Goal: Consume media (video, audio)

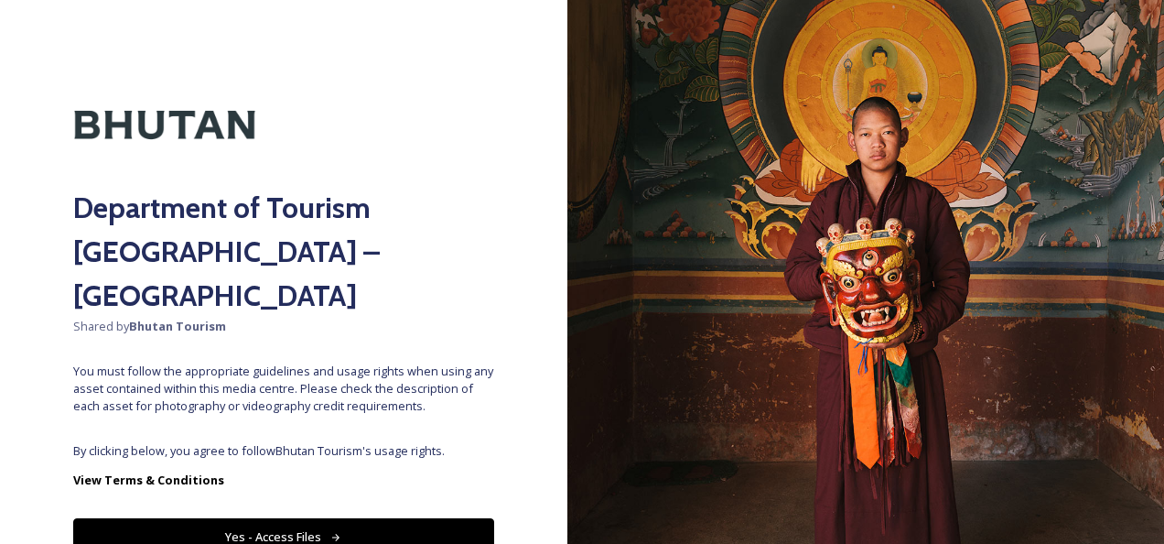
click at [462, 518] on button "Yes - Access Files" at bounding box center [283, 537] width 421 height 38
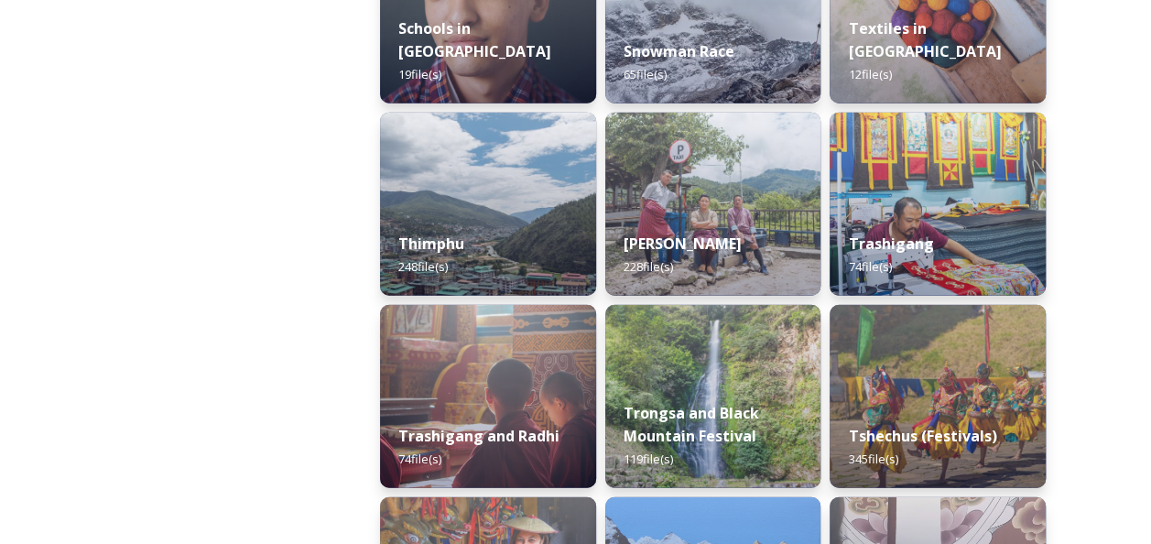
scroll to position [2105, 0]
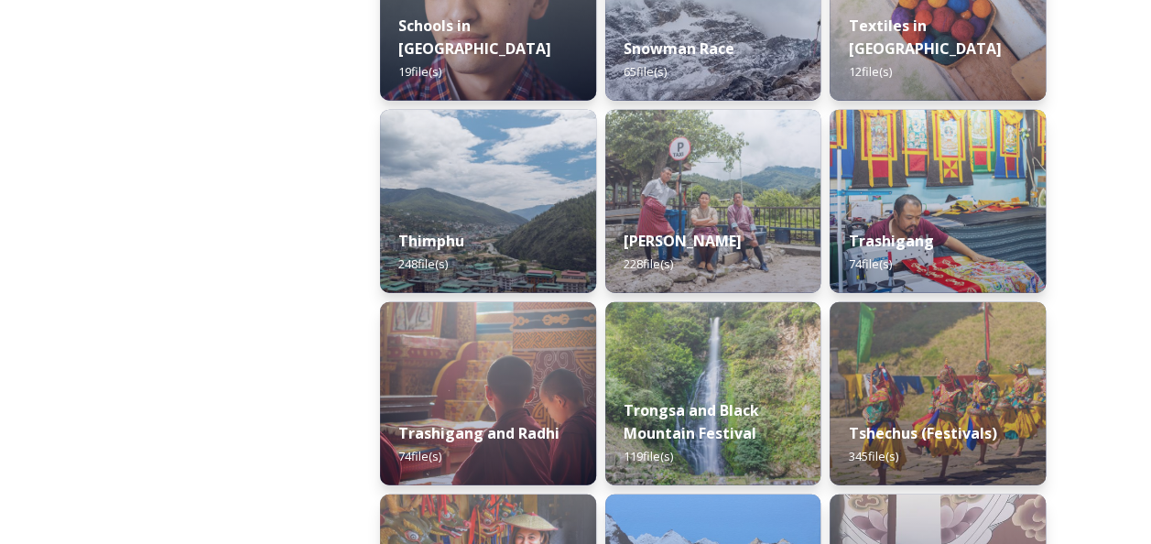
click at [667, 378] on img at bounding box center [713, 393] width 216 height 183
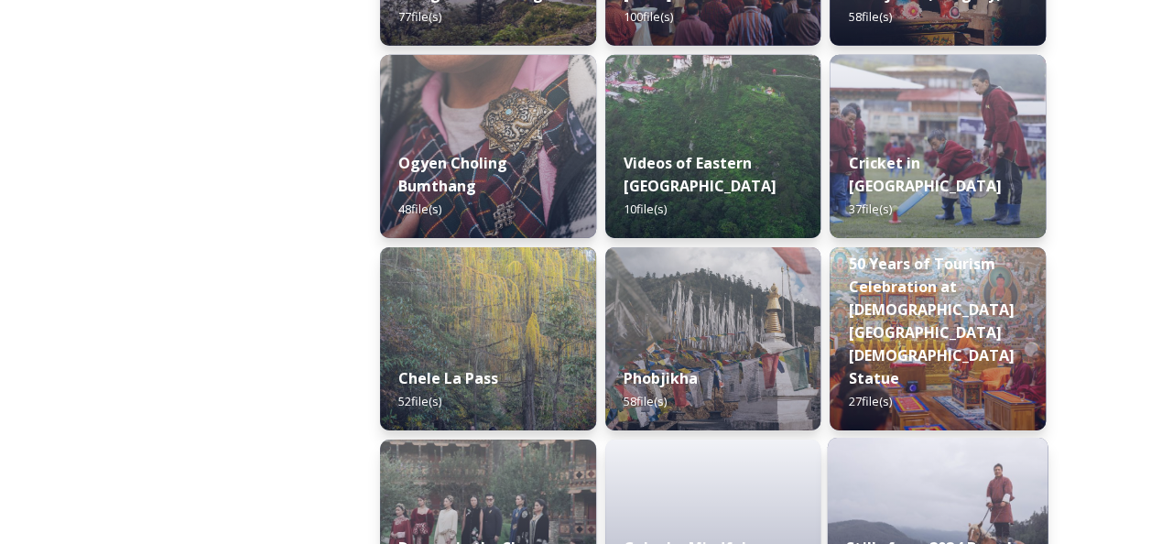
scroll to position [3021, 0]
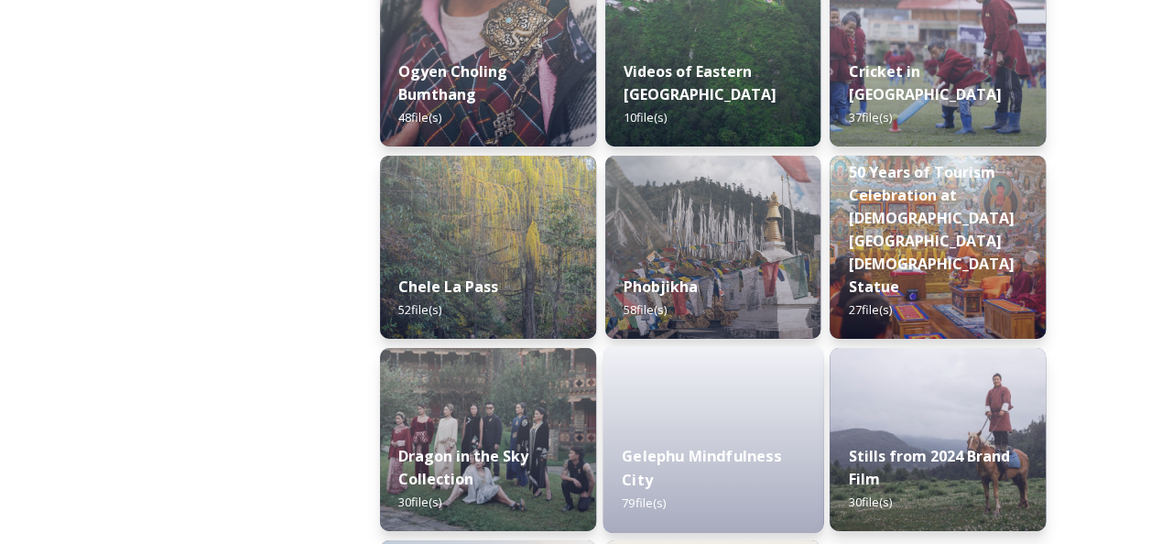
click at [692, 434] on div "Gelephu Mindfulness City 79 file(s)" at bounding box center [712, 480] width 220 height 106
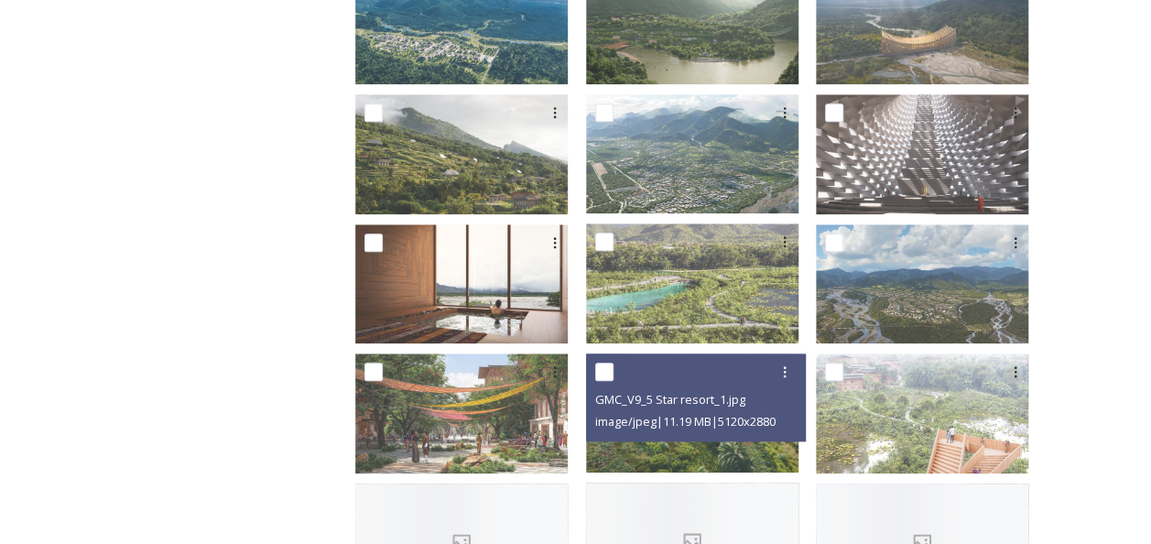
scroll to position [824, 0]
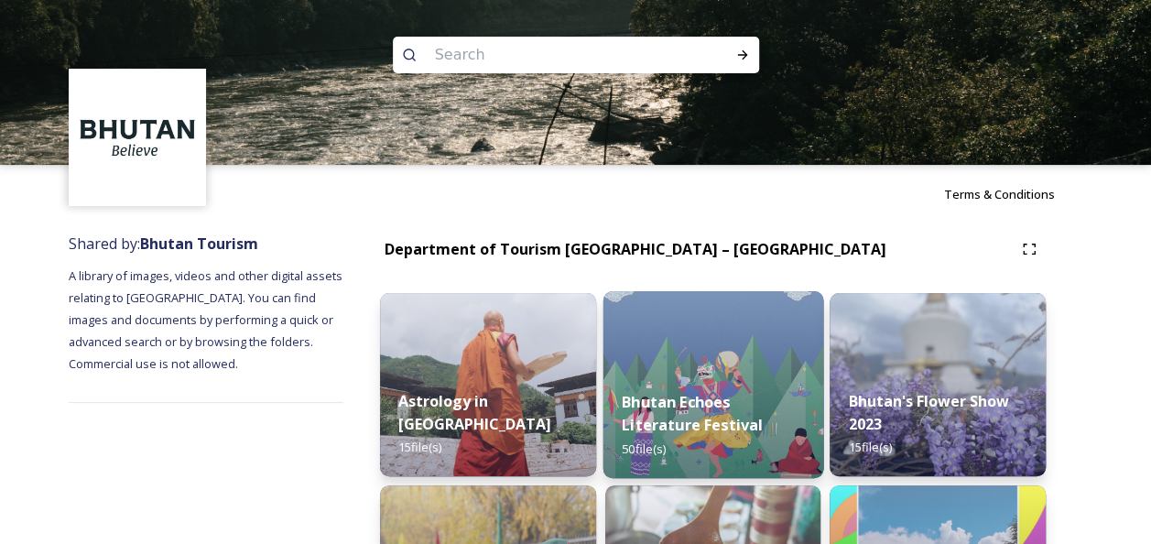
click at [720, 355] on img at bounding box center [712, 384] width 220 height 187
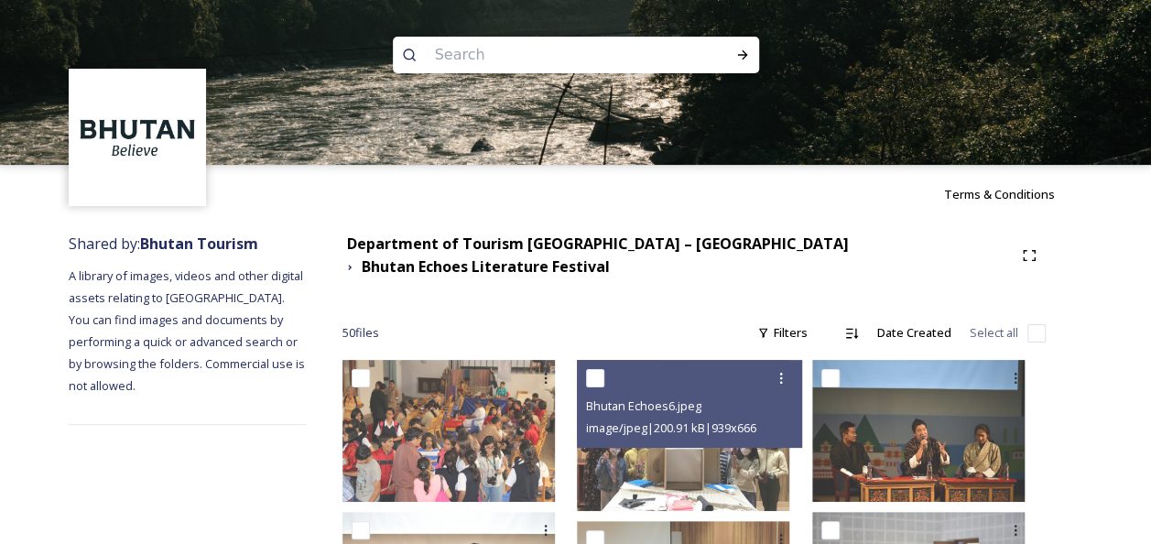
scroll to position [92, 0]
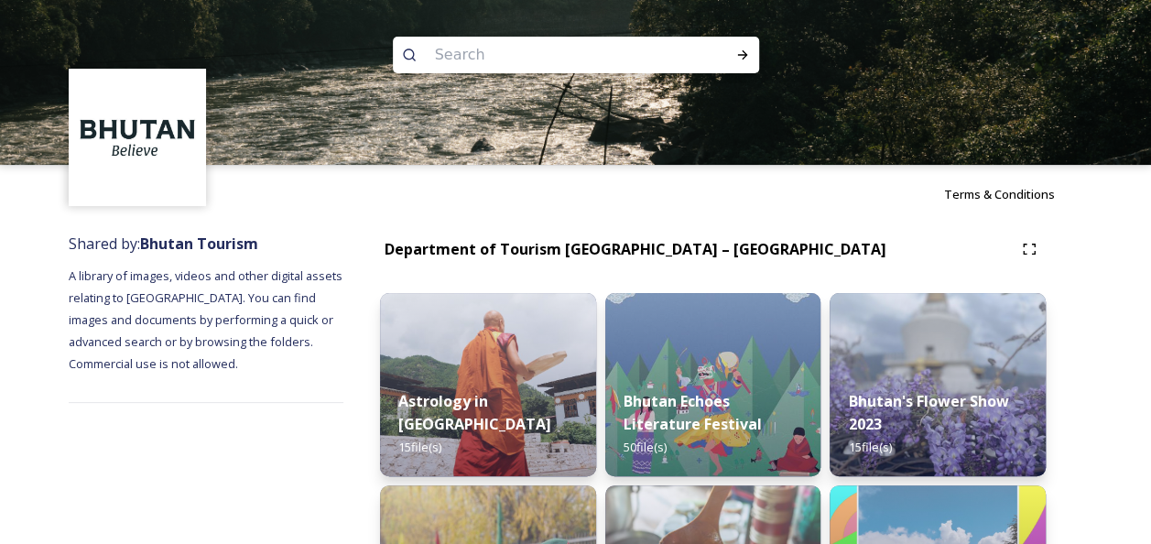
click at [510, 55] on input at bounding box center [551, 55] width 251 height 40
type input "Lamperi festival"
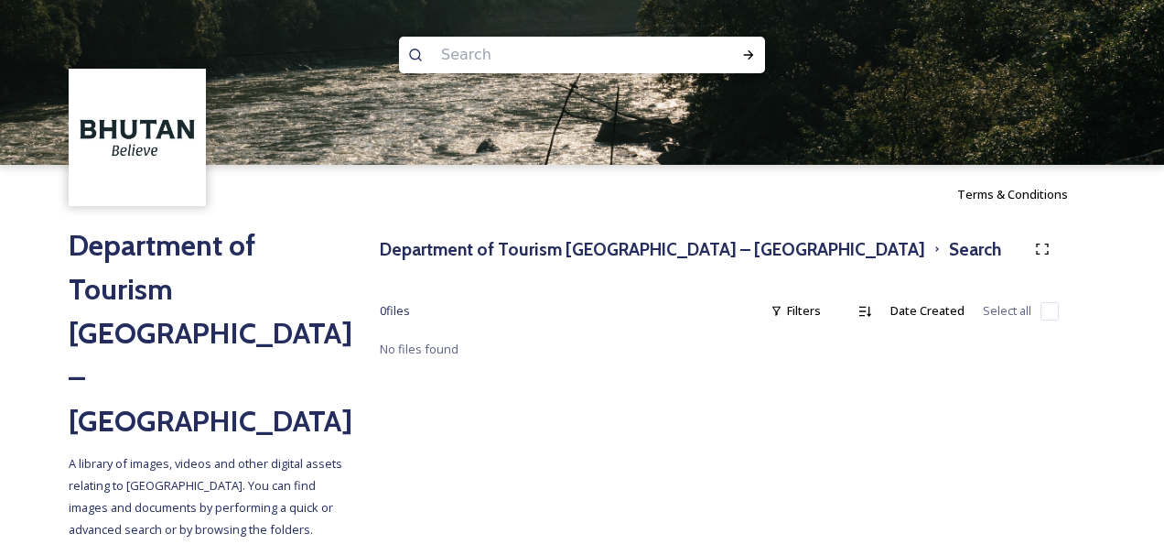
click at [491, 40] on input at bounding box center [557, 55] width 251 height 40
type input "Lamperi"
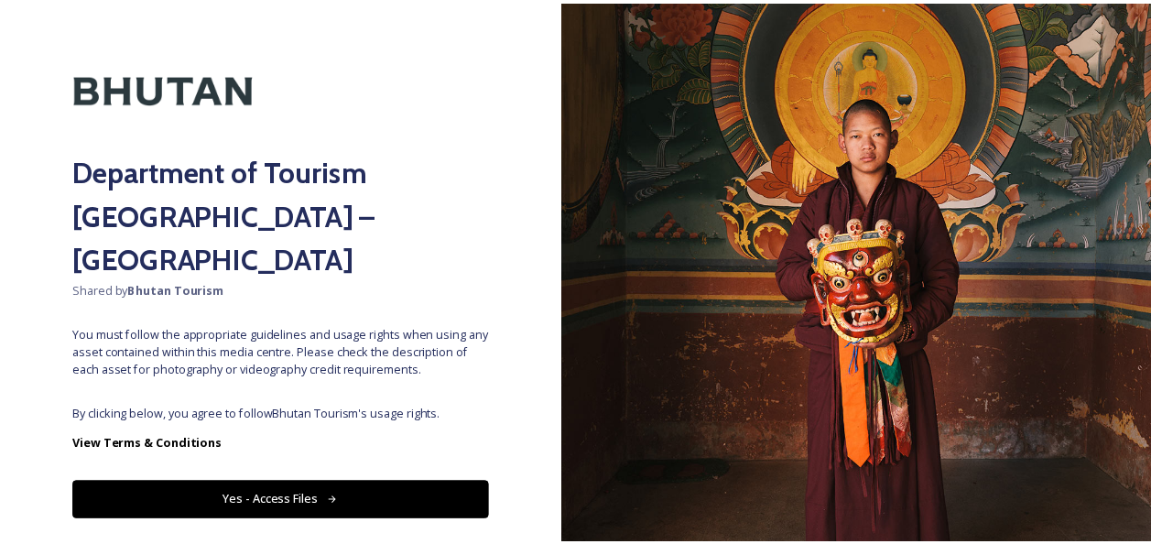
scroll to position [56, 0]
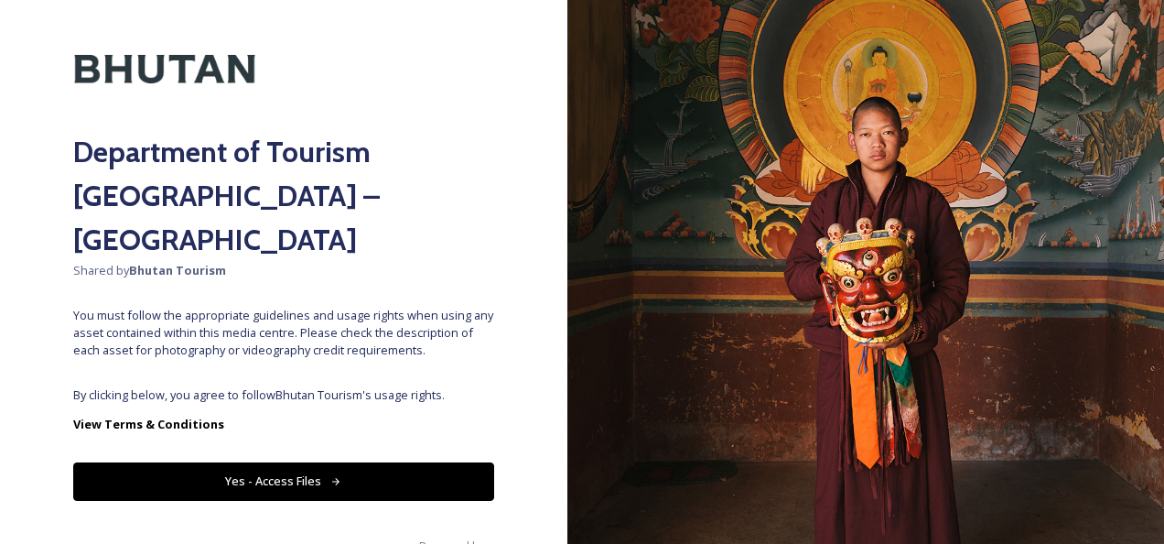
click at [335, 462] on button "Yes - Access Files" at bounding box center [283, 481] width 421 height 38
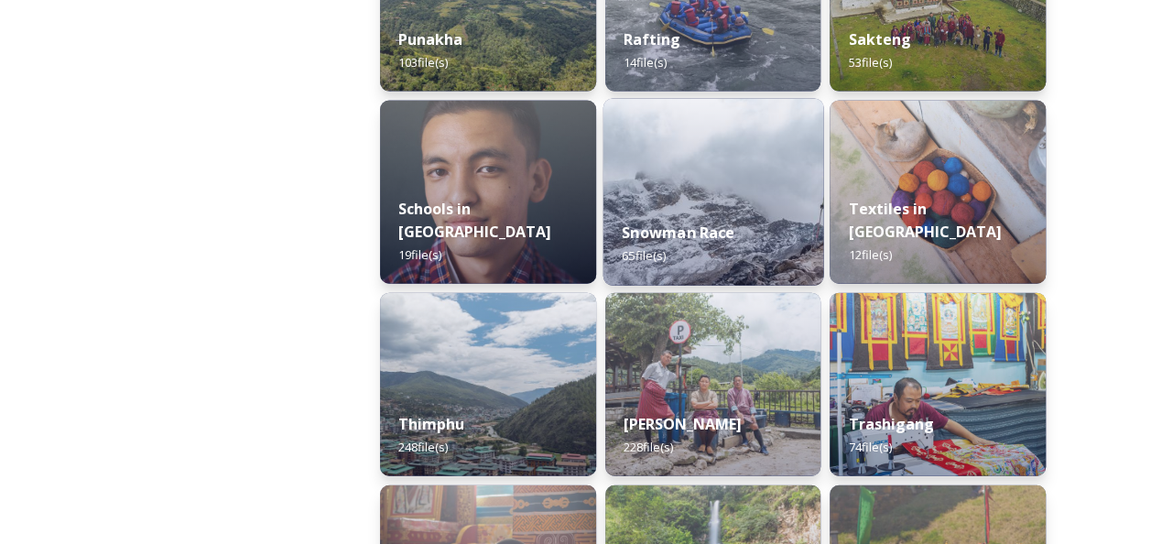
scroll to position [2014, 0]
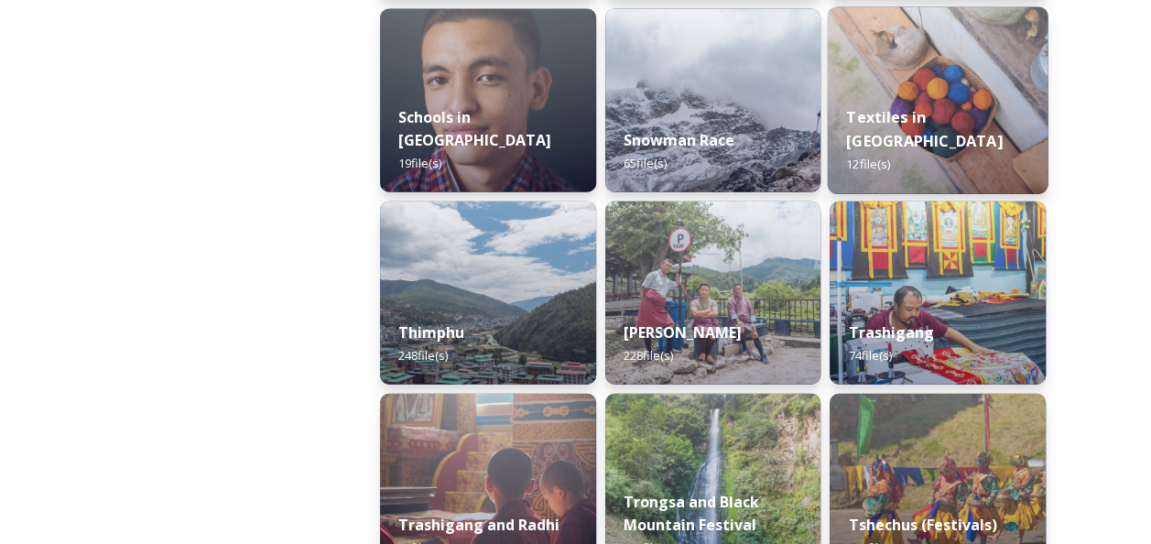
click at [943, 55] on img at bounding box center [938, 100] width 220 height 187
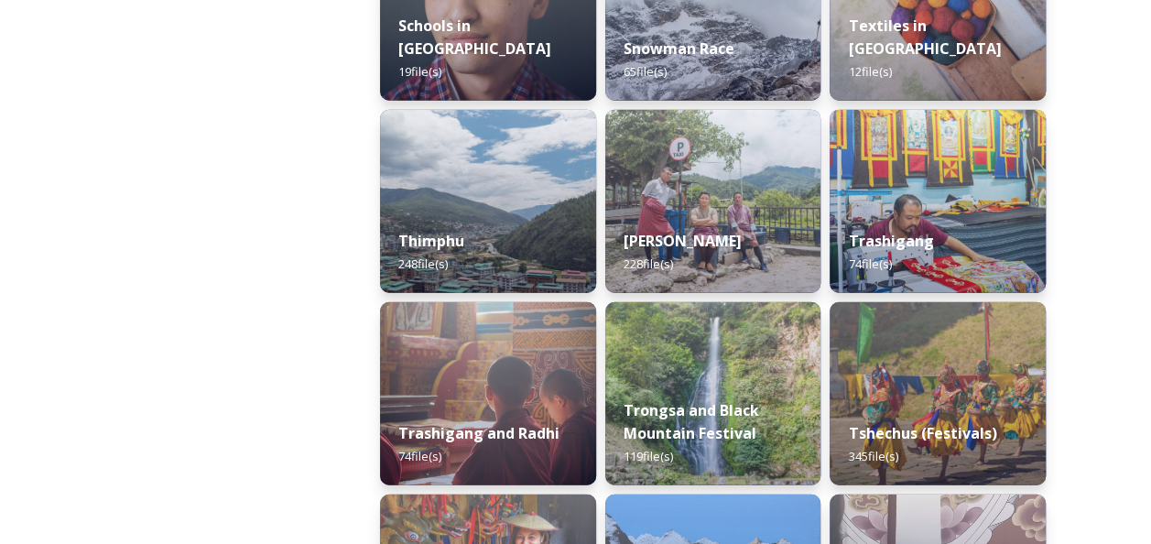
scroll to position [2197, 0]
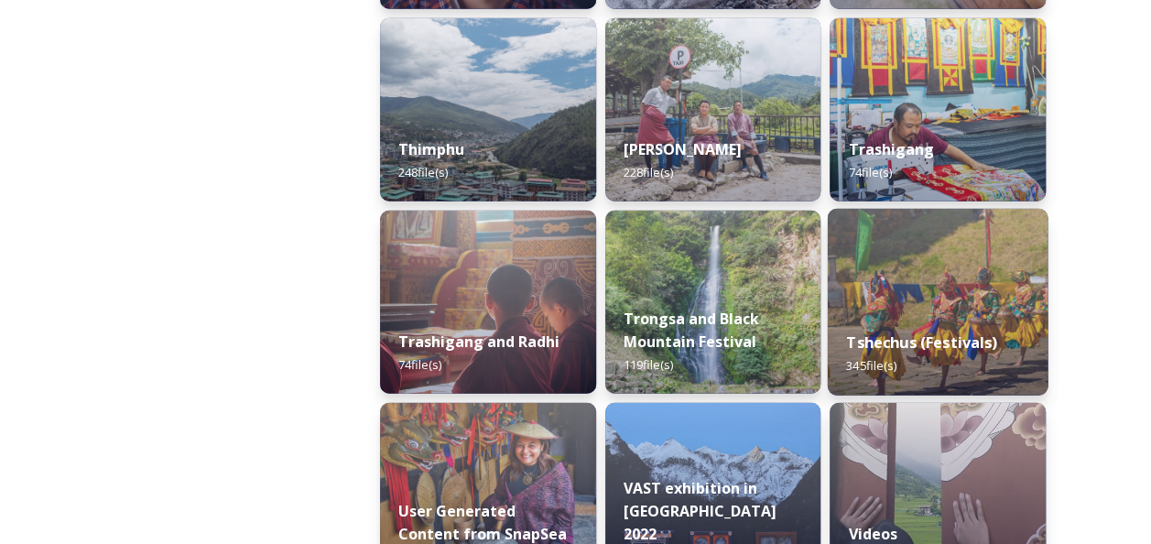
click at [886, 252] on img at bounding box center [938, 302] width 220 height 187
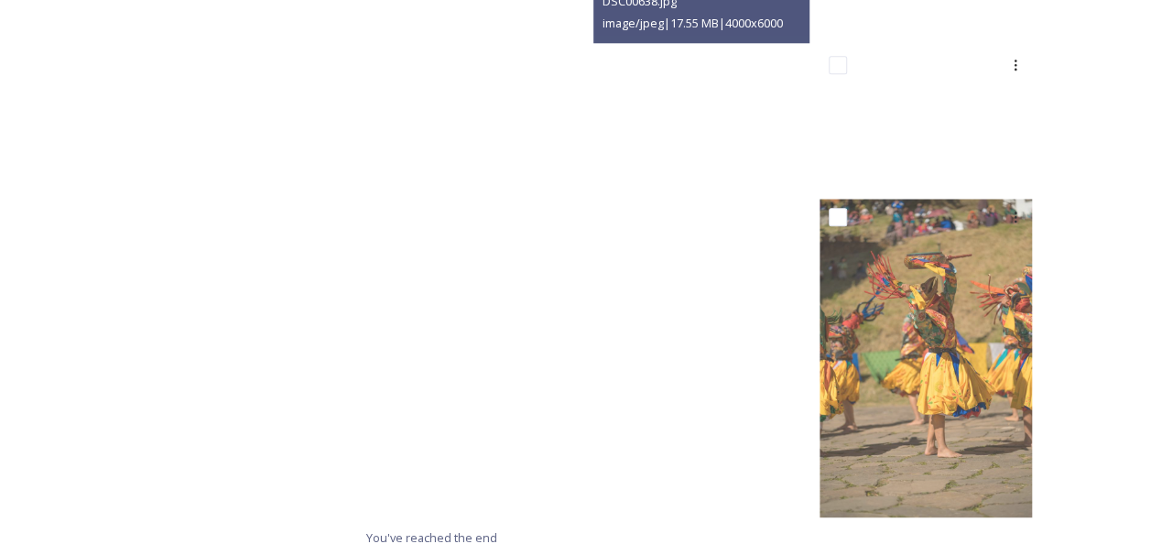
scroll to position [4383, 0]
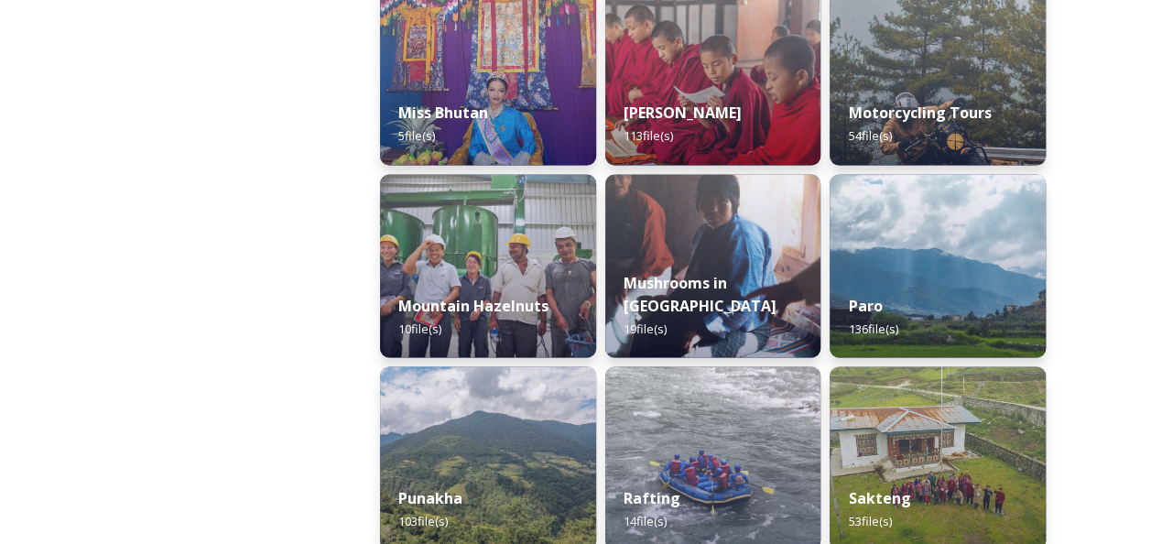
scroll to position [1556, 0]
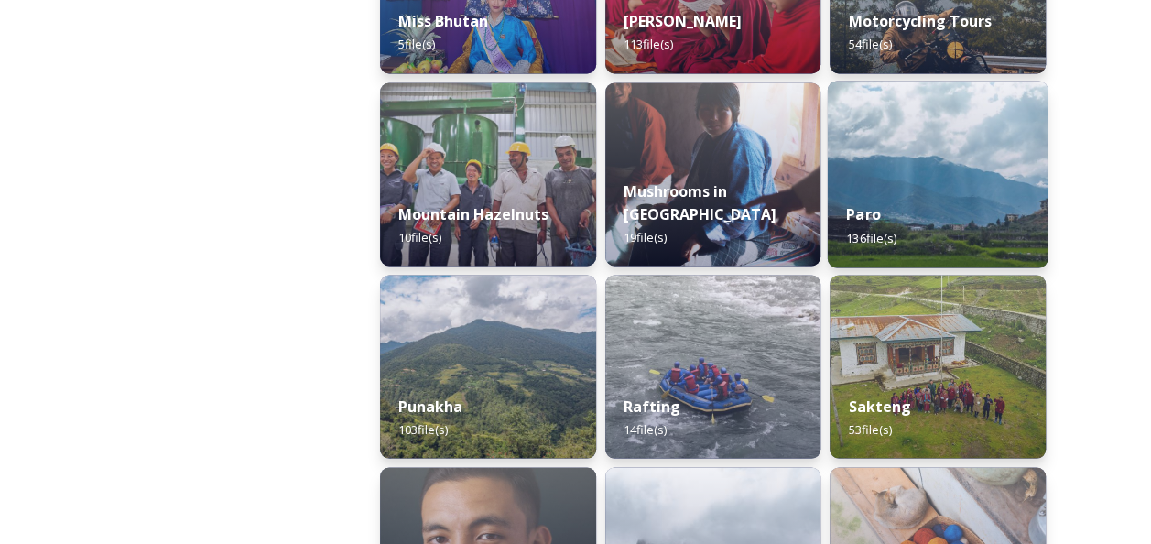
click at [949, 143] on img at bounding box center [938, 174] width 220 height 187
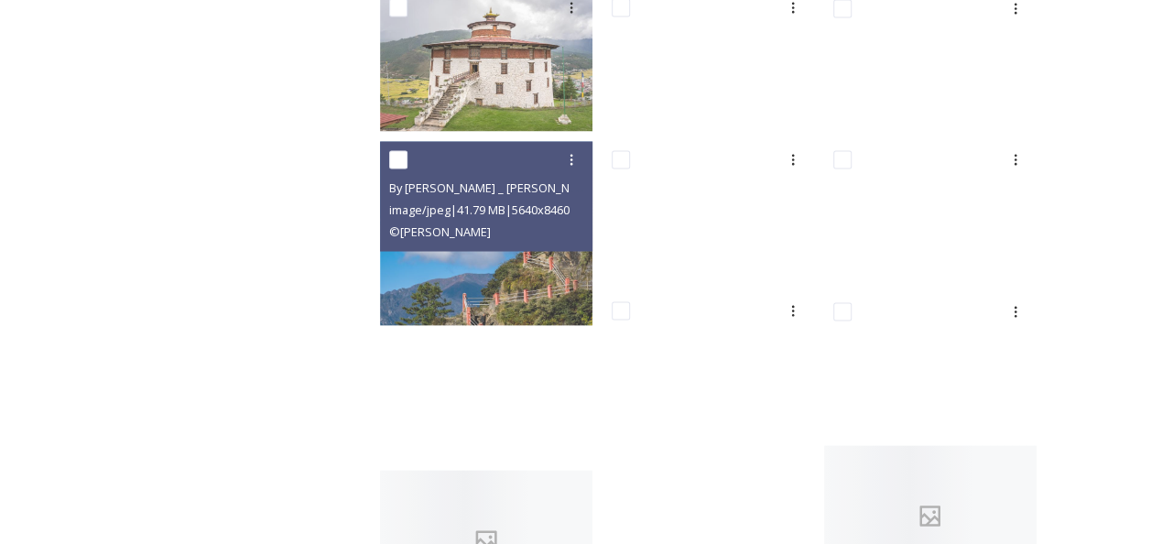
scroll to position [1648, 0]
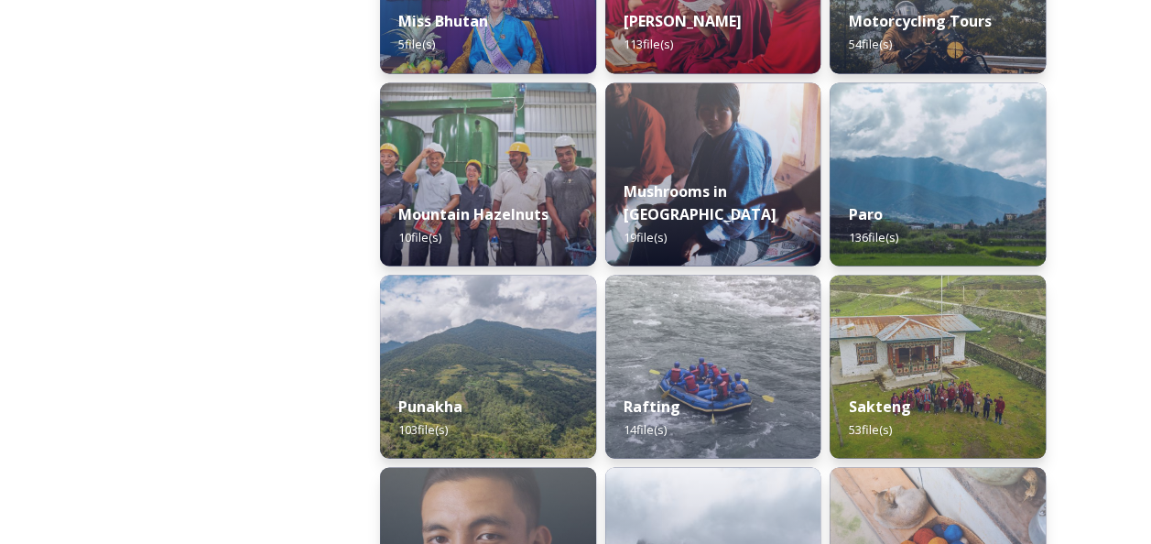
scroll to position [1648, 0]
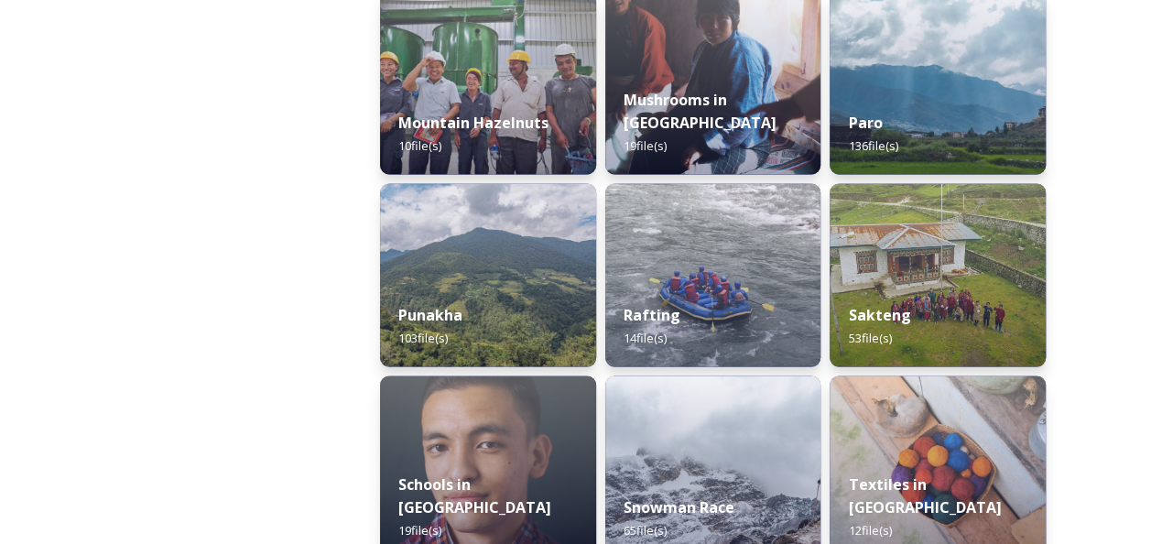
click at [552, 306] on div "Punakha 103 file(s)" at bounding box center [488, 325] width 216 height 81
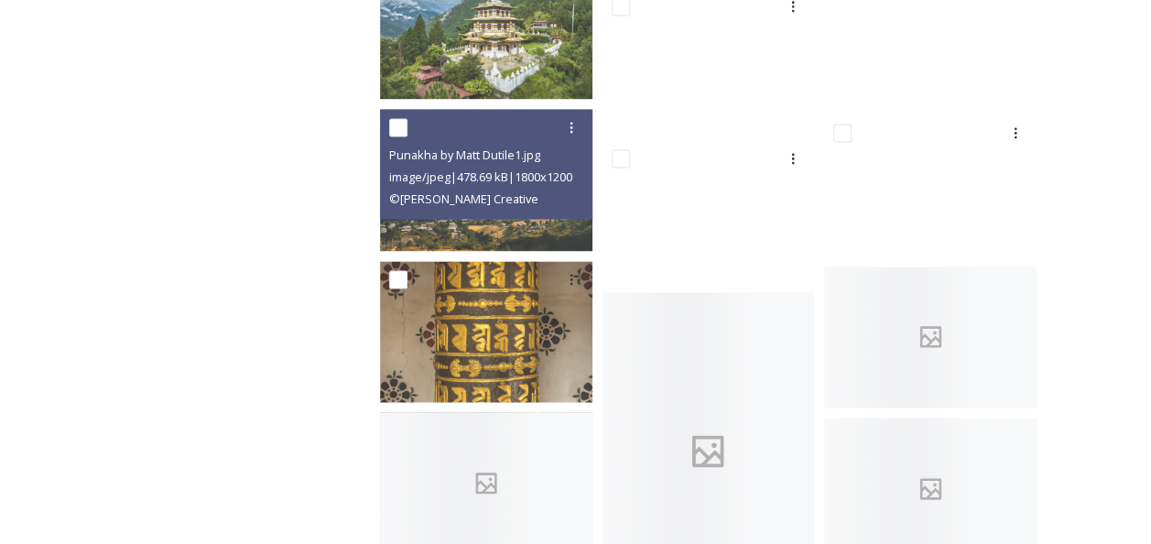
scroll to position [4760, 0]
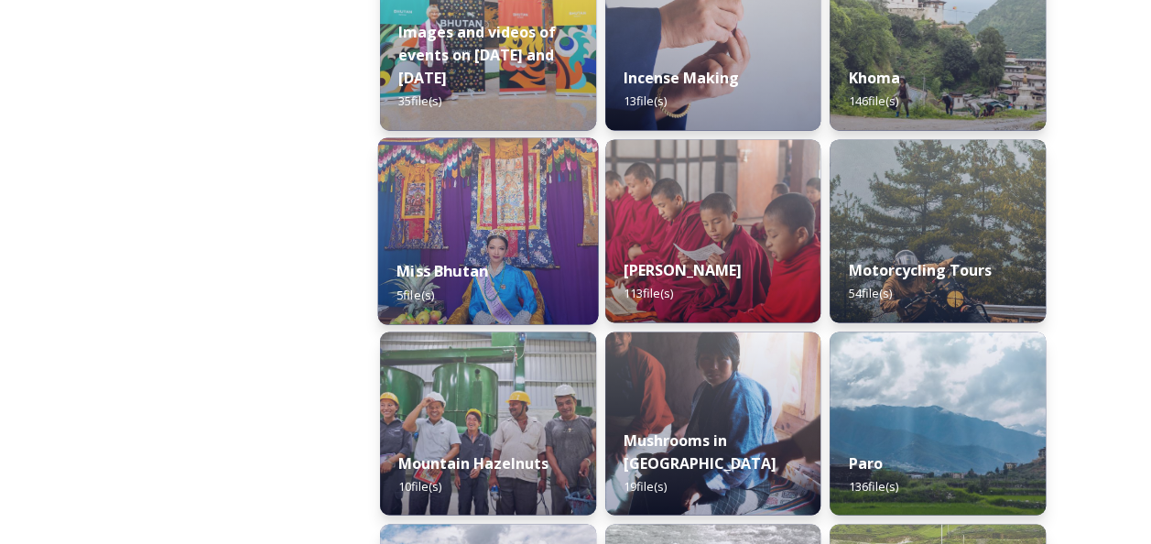
scroll to position [1373, 0]
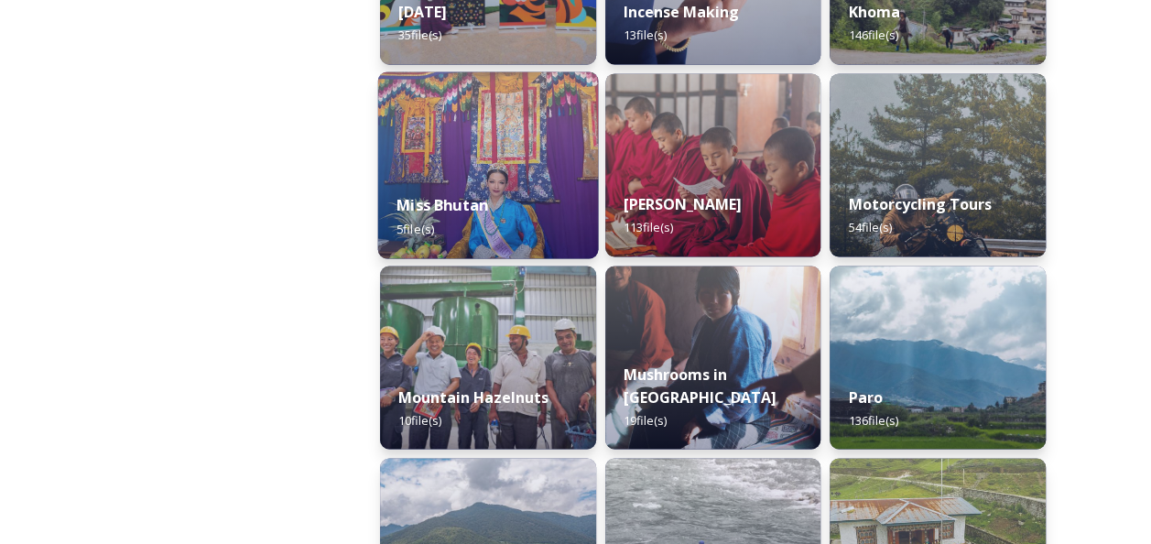
click at [438, 382] on div "Mountain Hazelnuts 10 file(s)" at bounding box center [488, 407] width 216 height 81
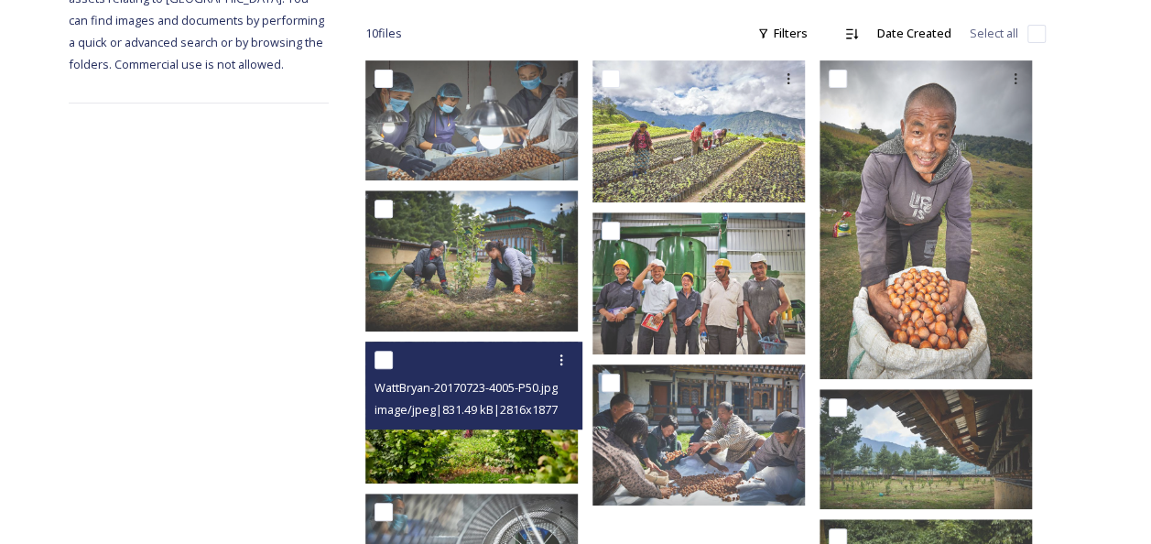
scroll to position [260, 0]
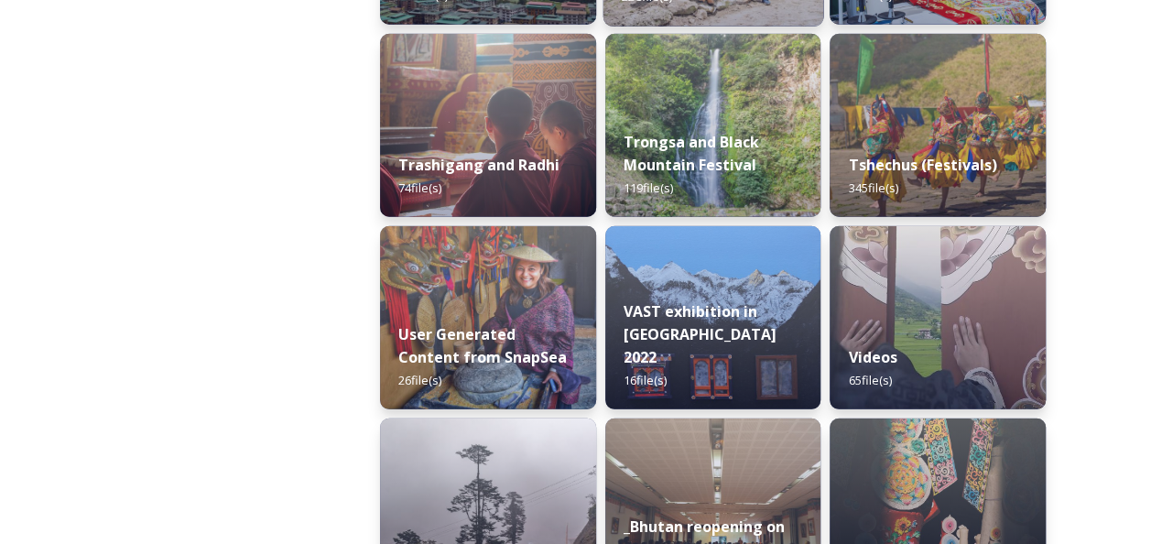
scroll to position [2472, 0]
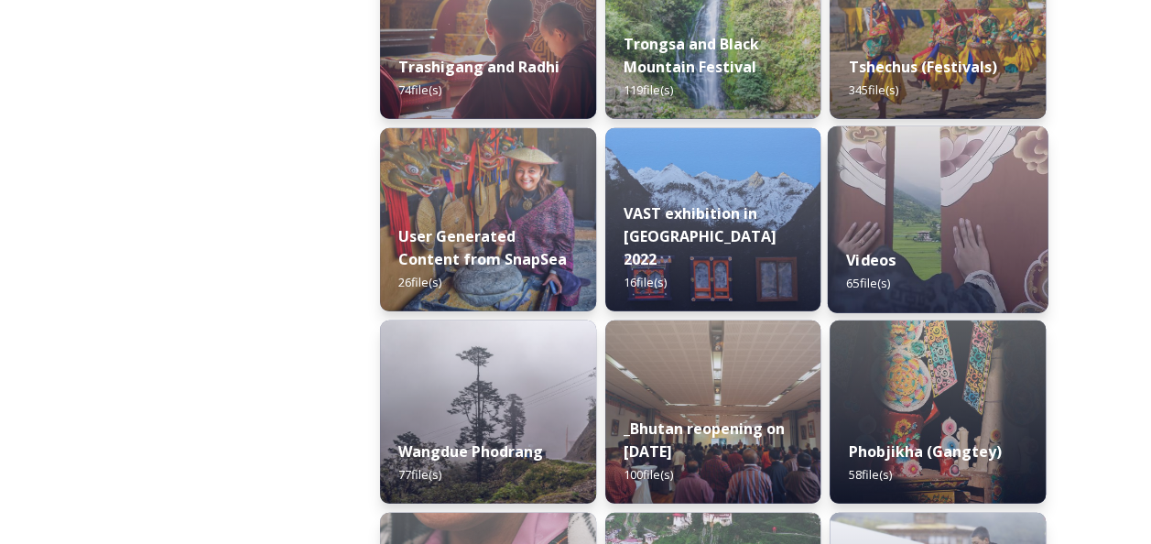
click at [990, 235] on div "Videos 65 file(s)" at bounding box center [938, 271] width 220 height 83
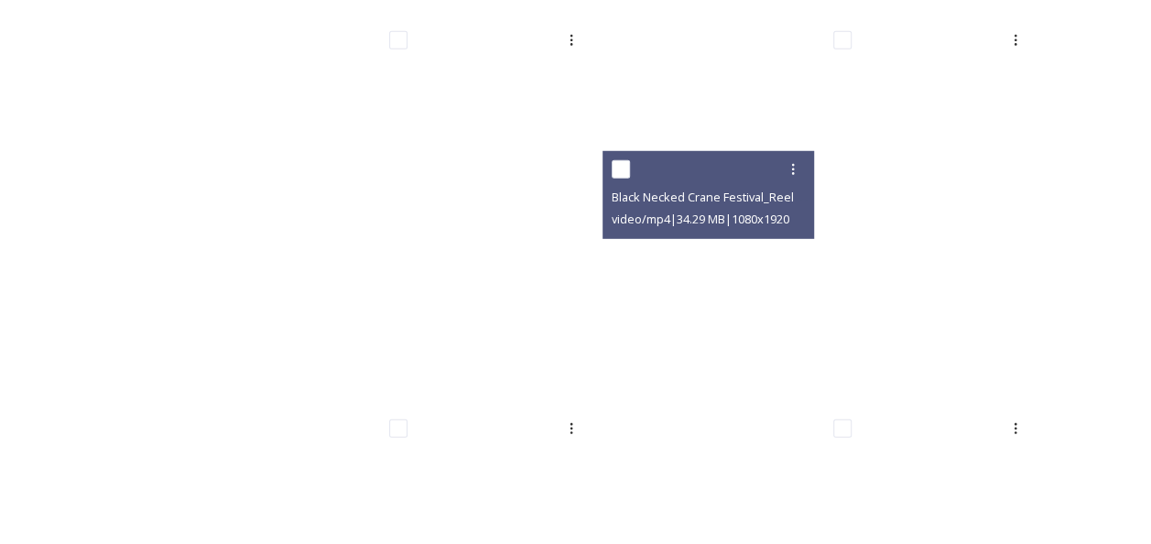
scroll to position [2563, 0]
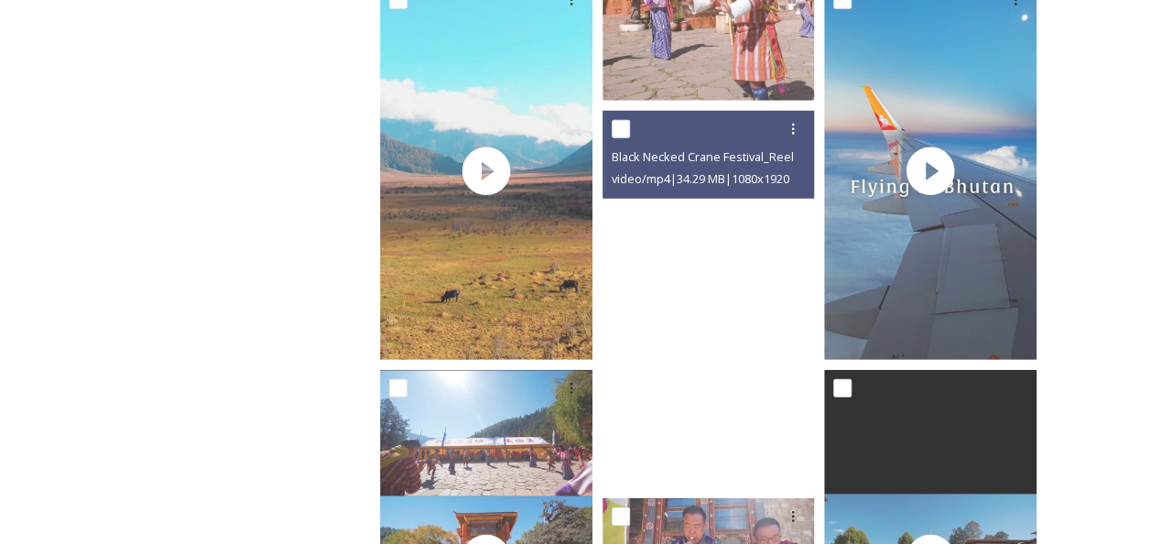
click at [690, 248] on video "Black Necked Crane Festival_Reel 2.m4v" at bounding box center [708, 299] width 212 height 377
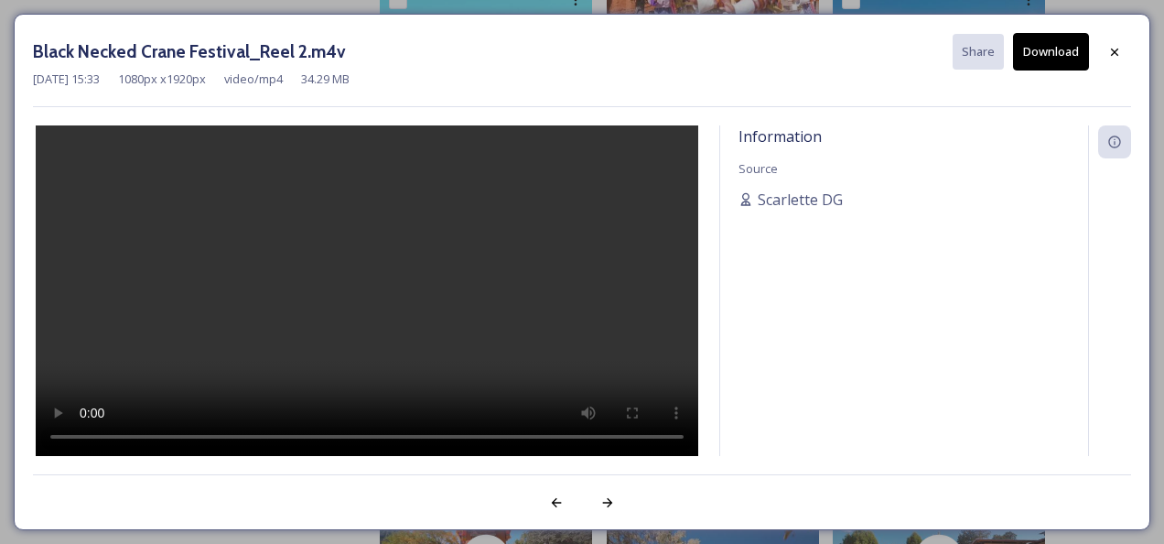
click at [393, 312] on video at bounding box center [367, 290] width 663 height 331
click at [1120, 55] on icon at bounding box center [1115, 52] width 15 height 15
